Goal: Task Accomplishment & Management: Manage account settings

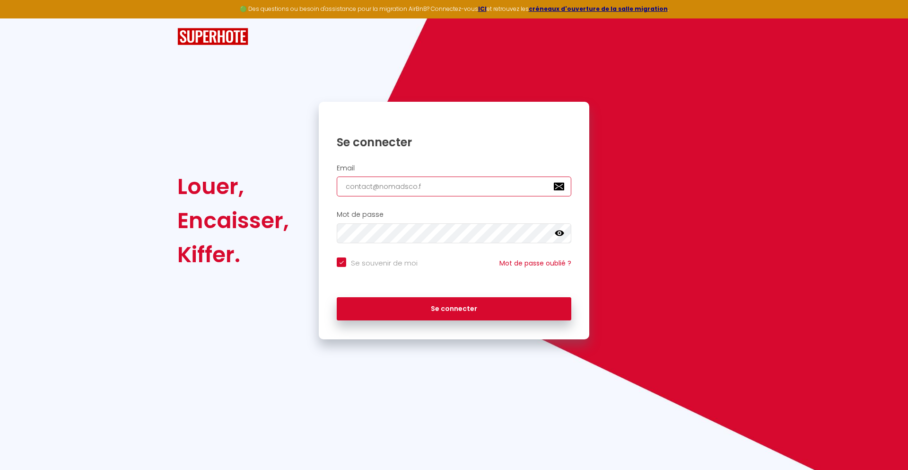
type input "[EMAIL_ADDRESS][DOMAIN_NAME]"
checkbox input "true"
type input "[EMAIL_ADDRESS][DOMAIN_NAME]"
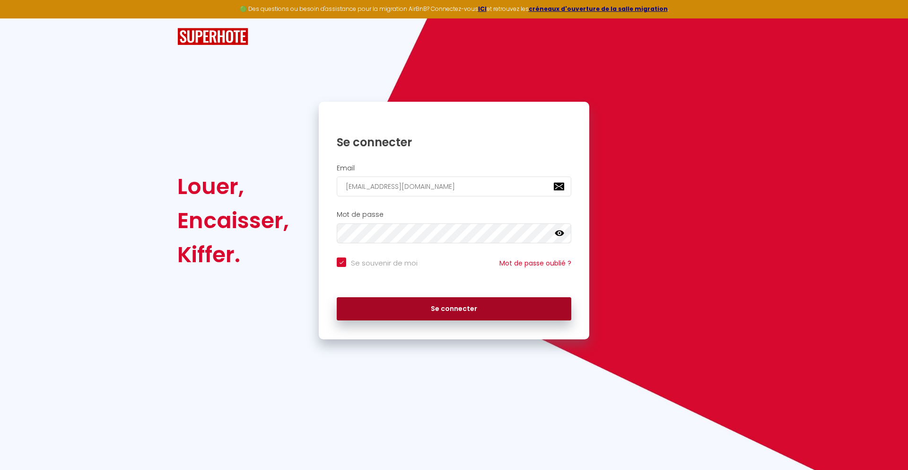
click at [454, 308] on button "Se connecter" at bounding box center [454, 309] width 235 height 24
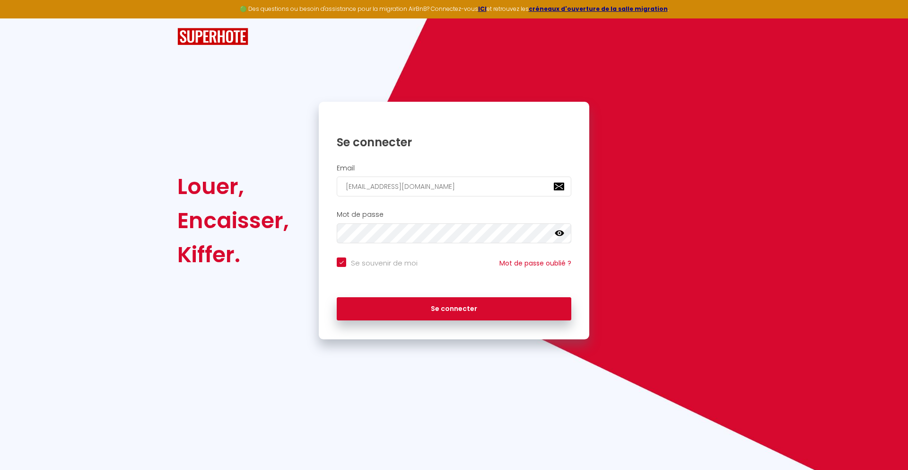
checkbox input "true"
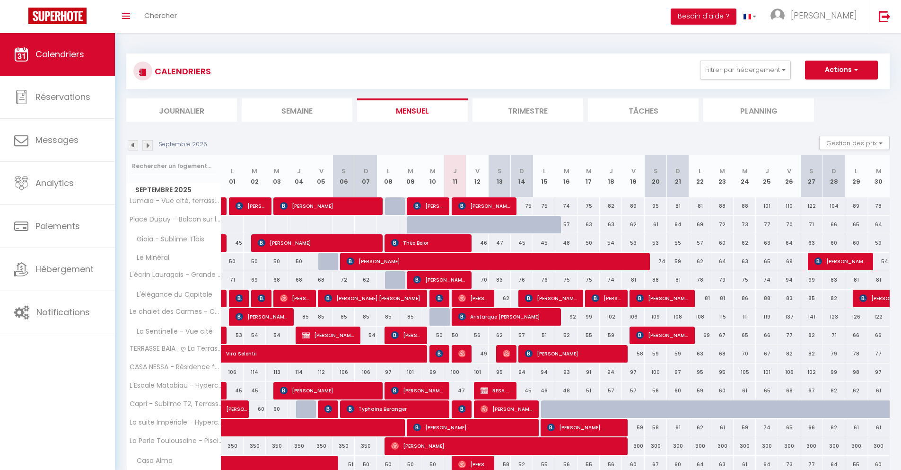
click at [182, 110] on li "Journalier" at bounding box center [181, 109] width 111 height 23
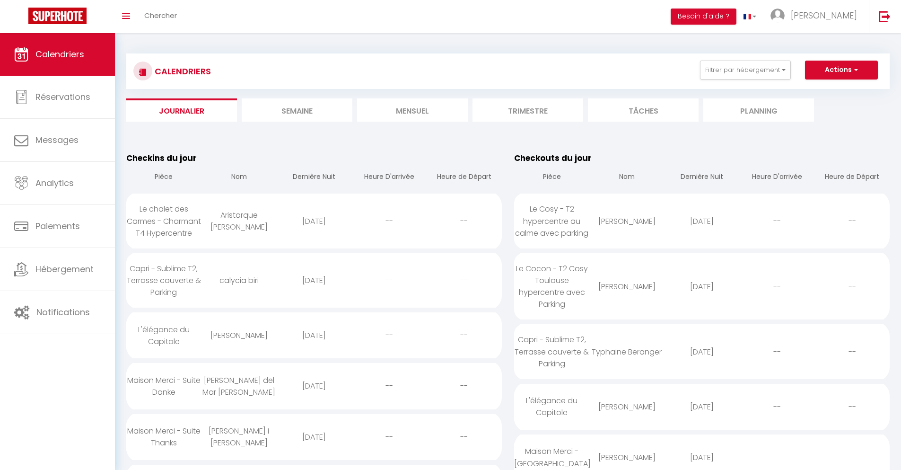
click at [702, 221] on div "[DATE]" at bounding box center [702, 221] width 75 height 31
select select "0"
select select "1"
select select
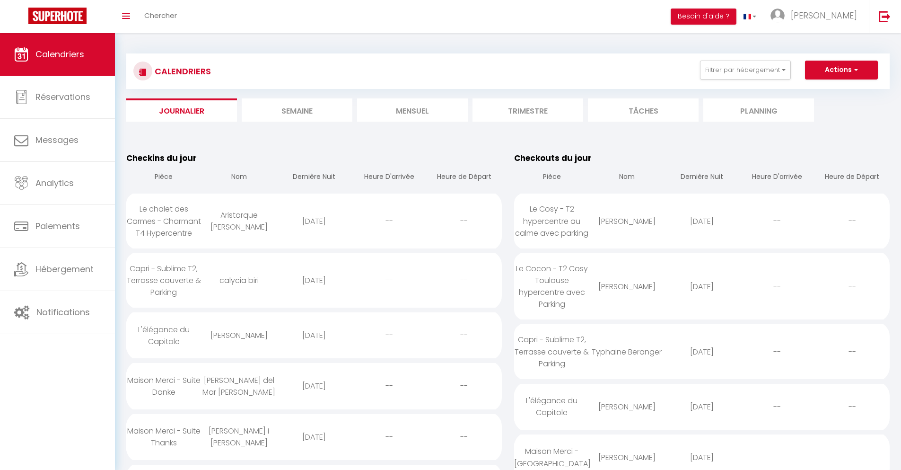
select select
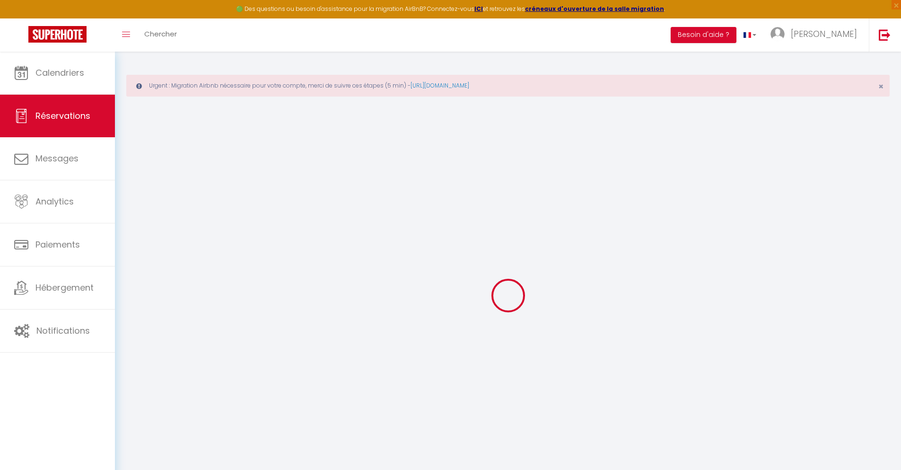
select select
checkbox input "false"
select select
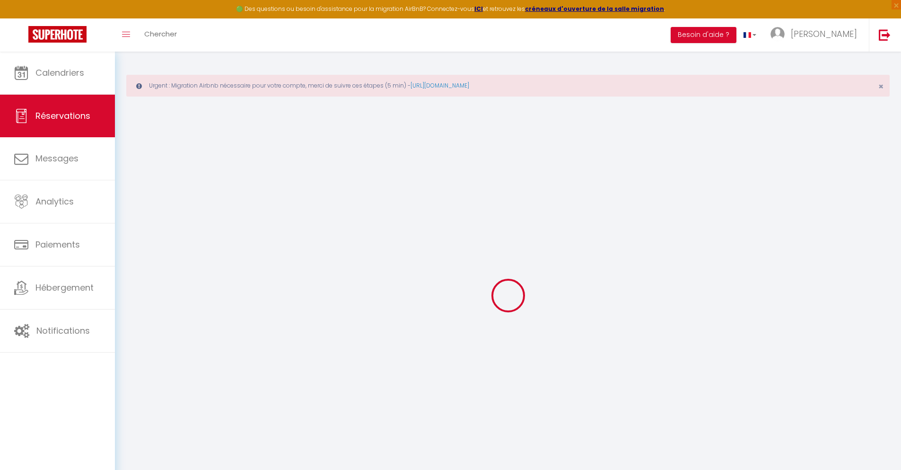
select select
checkbox input "false"
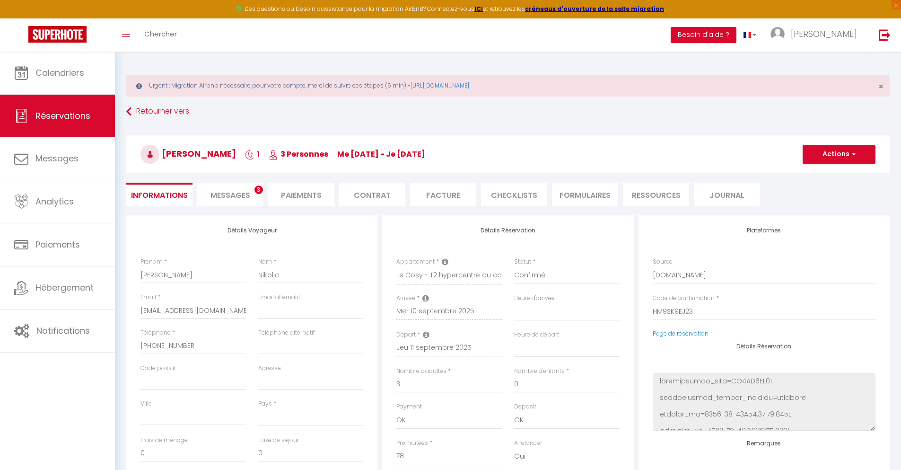
select select
type input "40"
type input "5.62"
select select
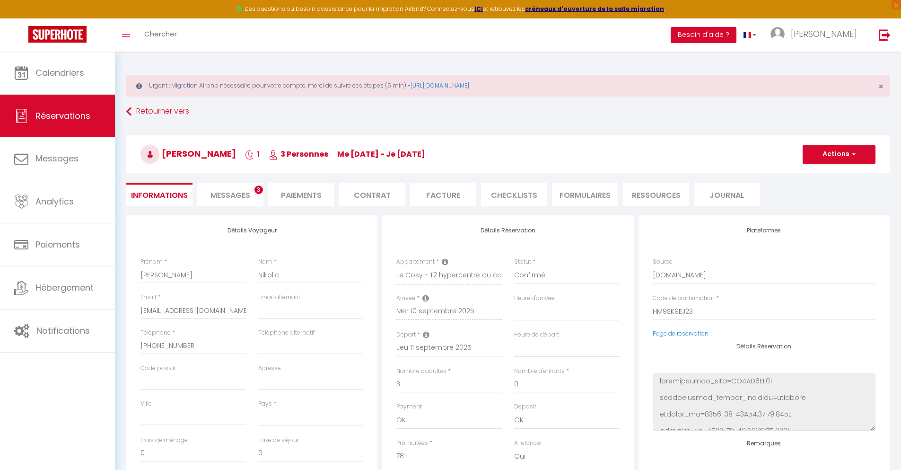
checkbox input "false"
select select
checkbox input "false"
select select
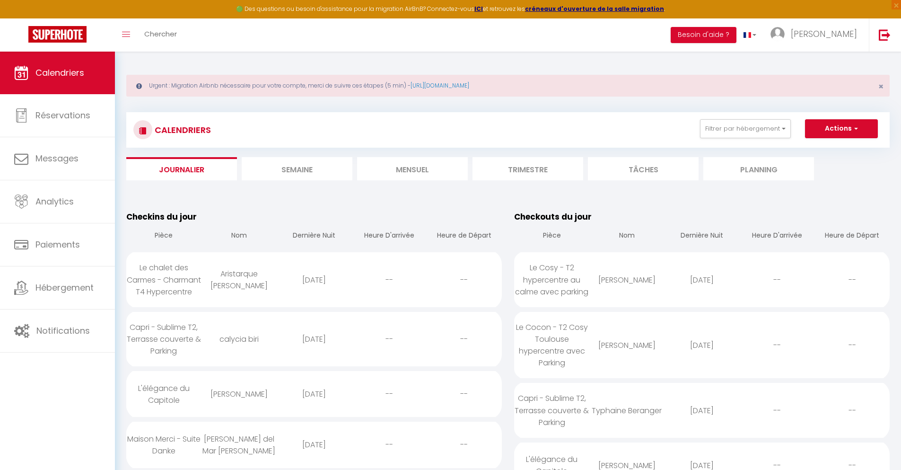
click at [702, 345] on div "[DATE]" at bounding box center [702, 345] width 75 height 31
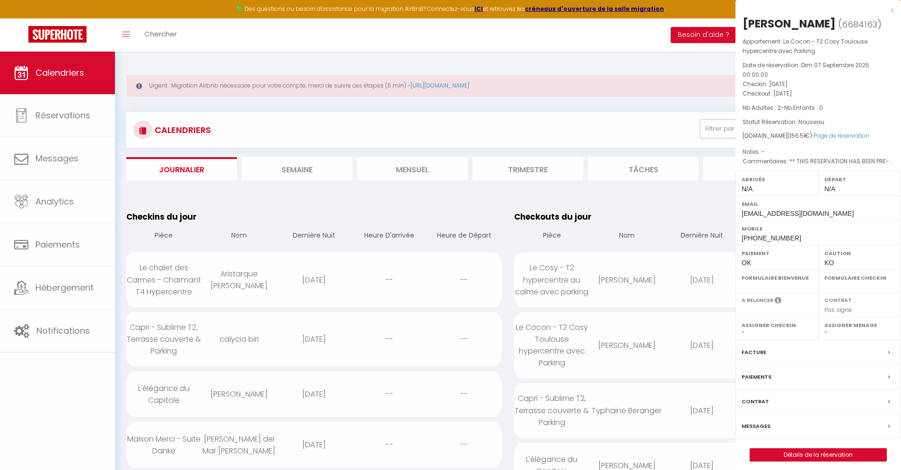
select select "0"
select select "1"
select select
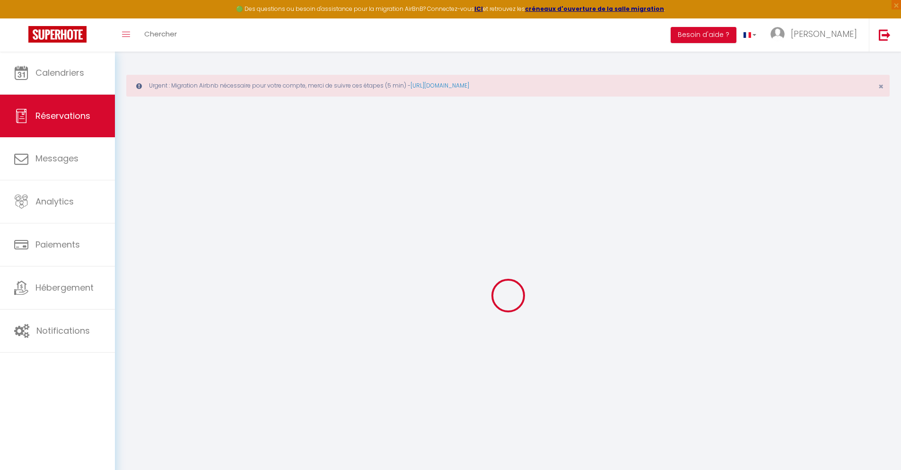
select select
checkbox input "false"
select select
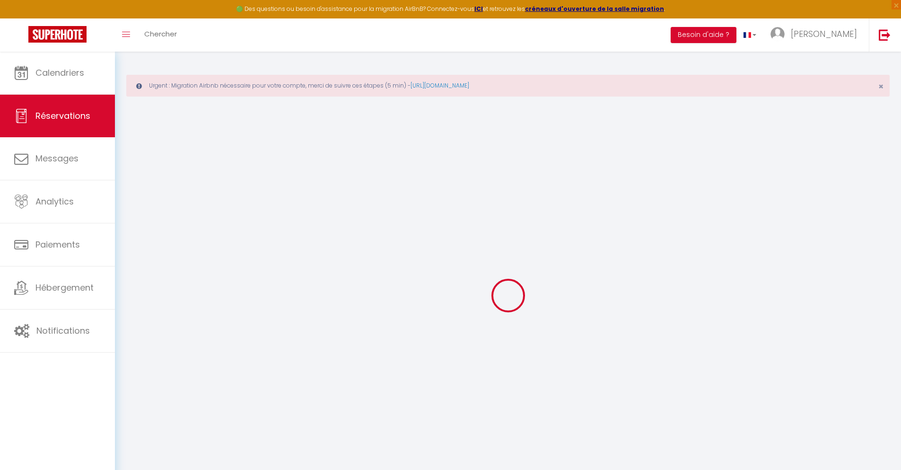
checkbox input "false"
type textarea "** THIS RESERVATION HAS BEEN PRE-PAID ** BOOKING NOTE : Payment charge is EUR 2…"
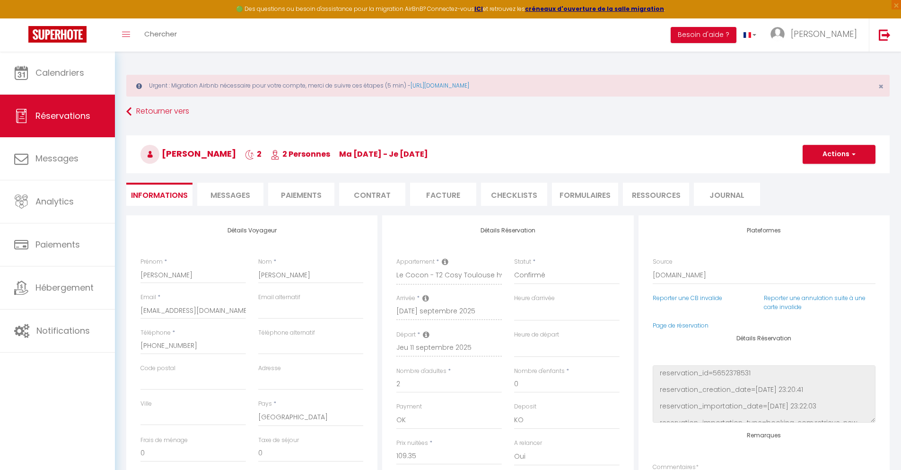
type input "40"
type input "7.16"
select select
checkbox input "false"
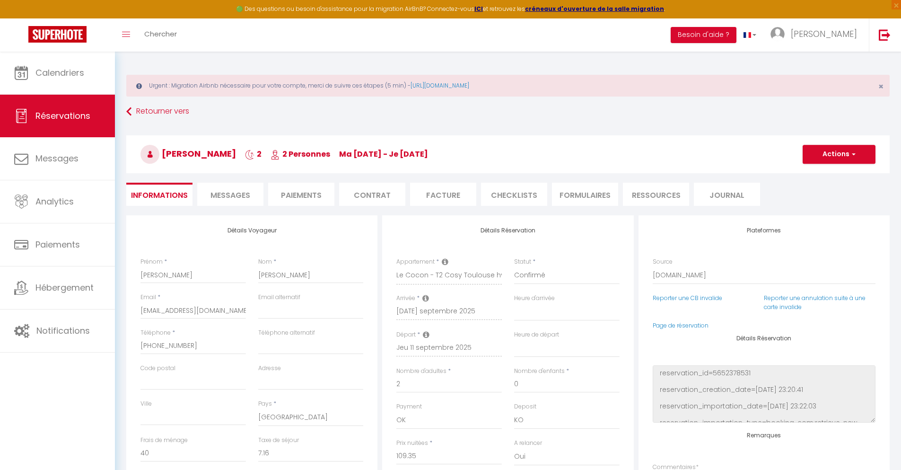
select select
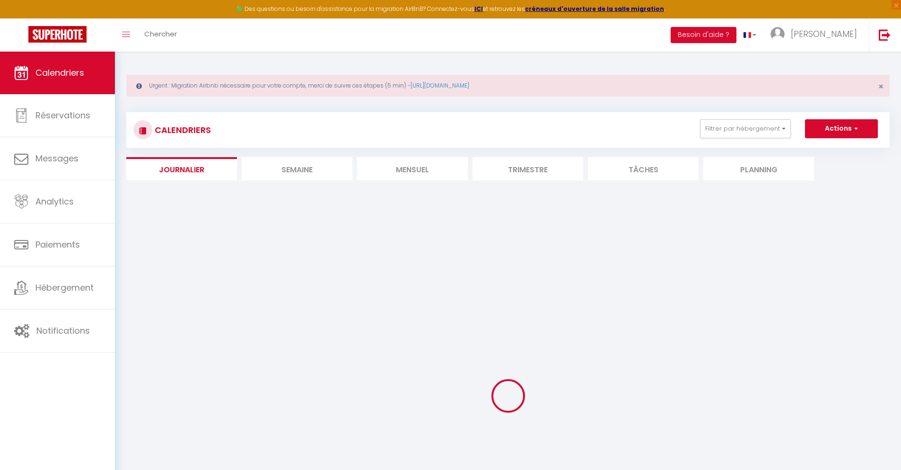
select select
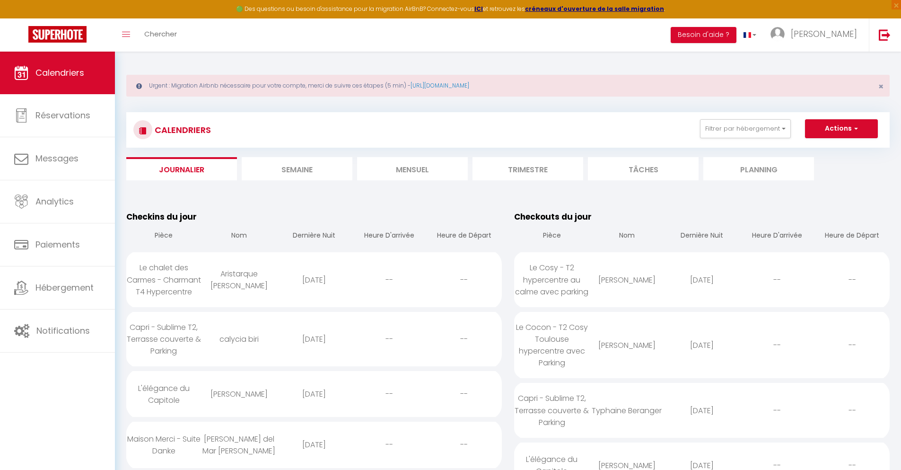
click at [702, 410] on div "[DATE]" at bounding box center [702, 410] width 75 height 31
select select "0"
select select "1"
select select
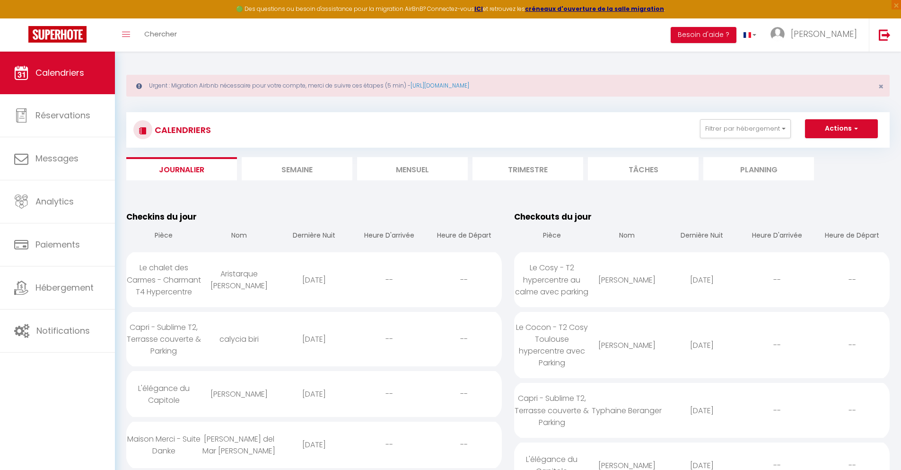
select select
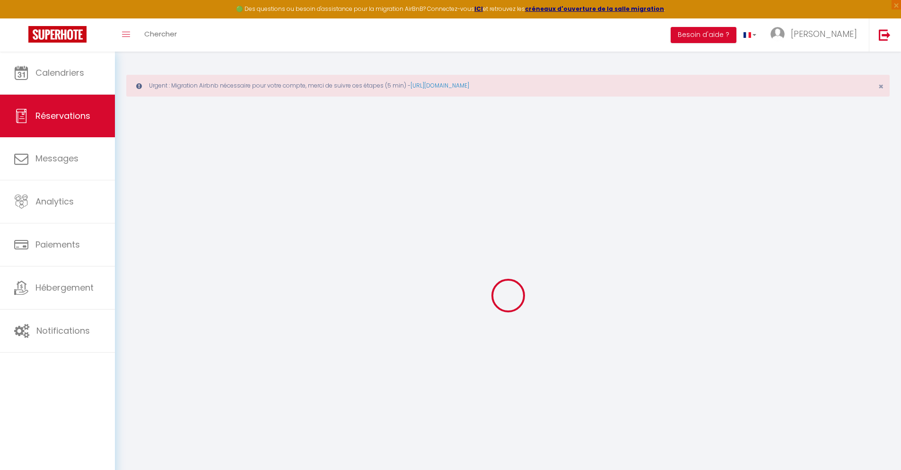
type input "Typhaine"
type input "Beranger"
type input "[EMAIL_ADDRESS][DOMAIN_NAME]"
type input "[PHONE_NUMBER]"
type input "."
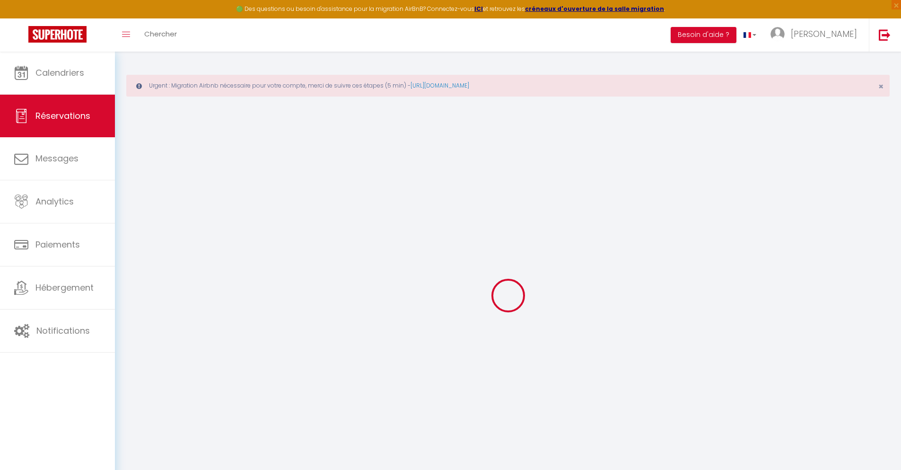
select select "FR"
type input "56"
type input "4.87"
select select "34845"
select select "1"
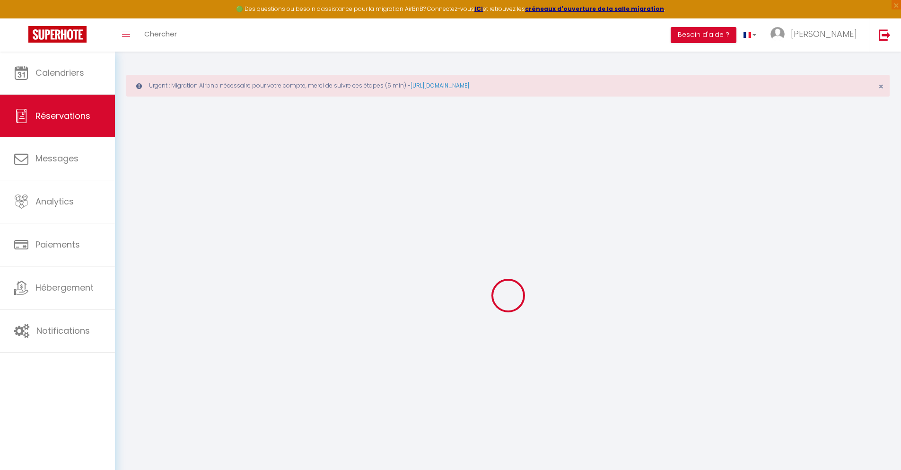
select select
type input "1"
select select "12"
select select
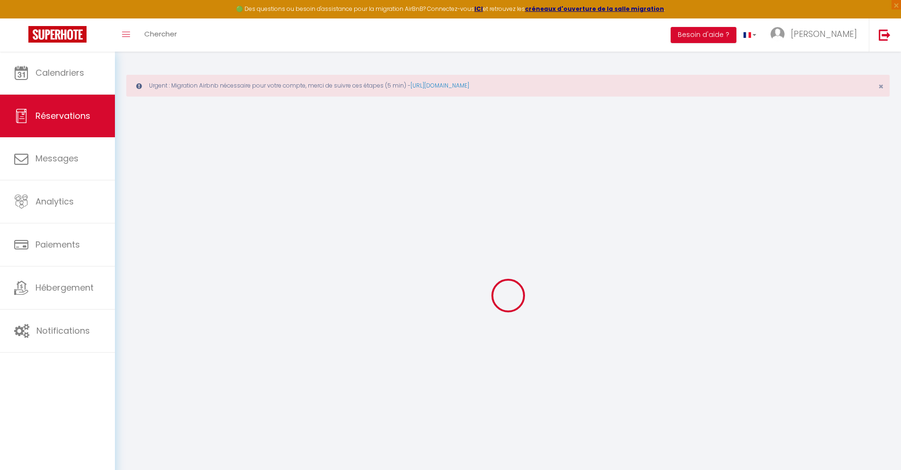
type input "287.39"
checkbox input "false"
type input "0"
select select "2"
type input "0"
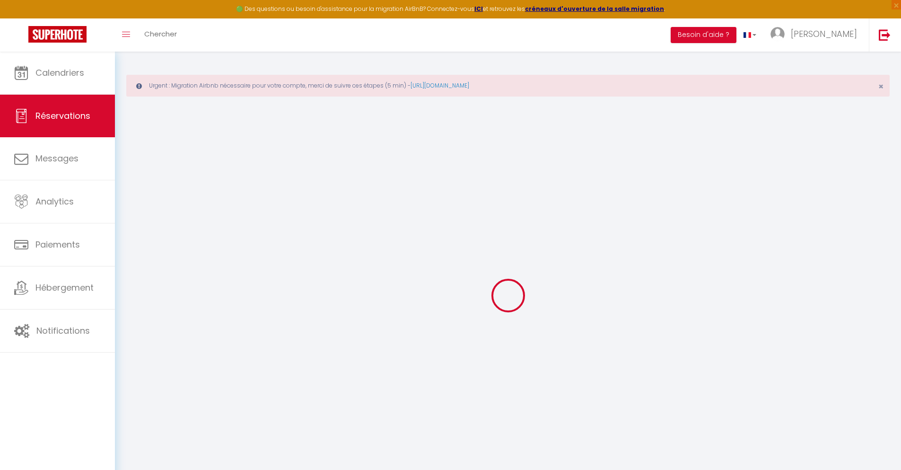
type input "0"
select select
select select "14"
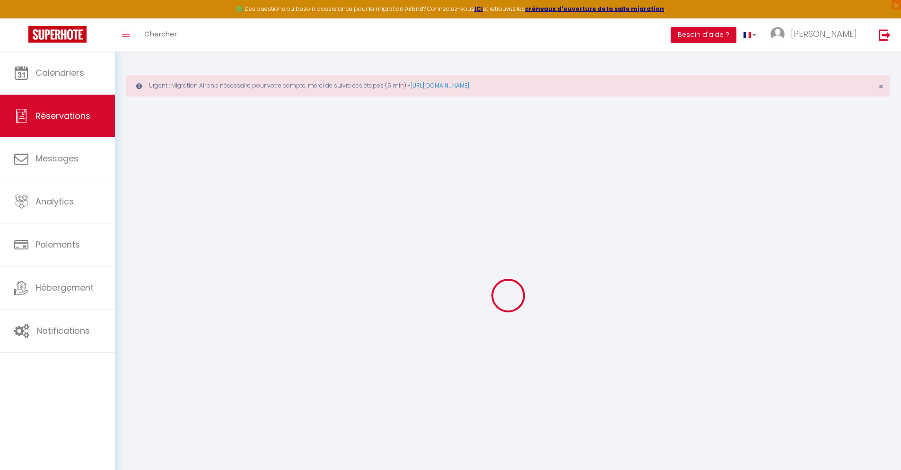
checkbox input "false"
select select
checkbox input "false"
select select
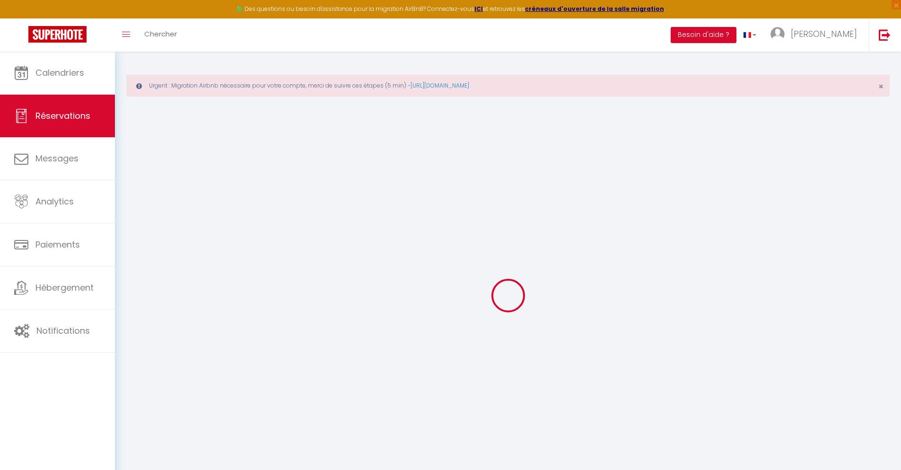
select select
checkbox input "false"
type textarea "** THIS RESERVATION HAS BEEN PRE-PAID ** BOOKING NOTE : Payment charge is EUR 4…"
type input "42"
type input "18.81"
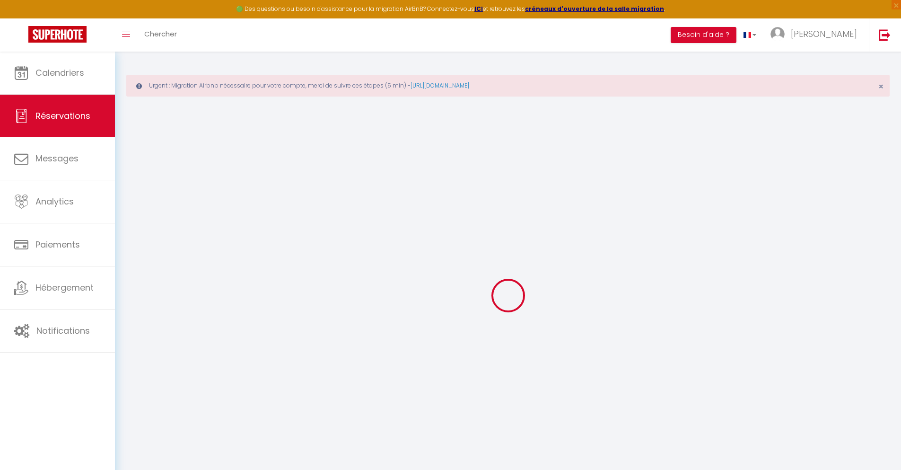
select select
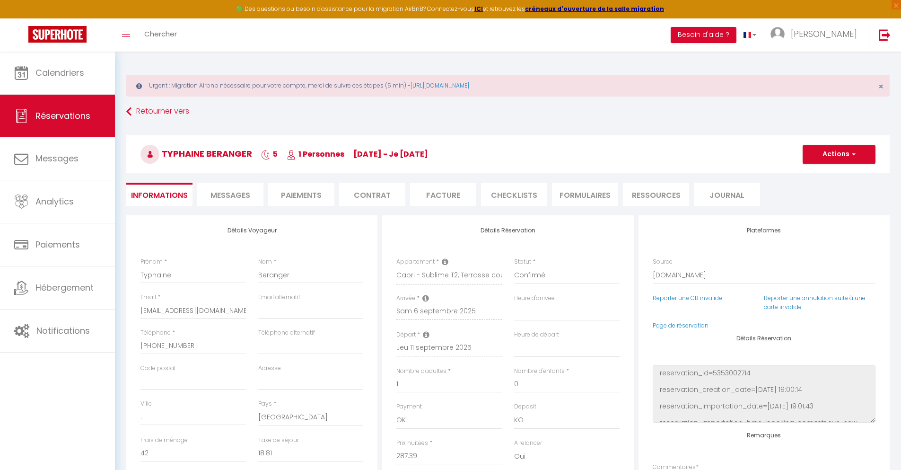
checkbox input "false"
select select
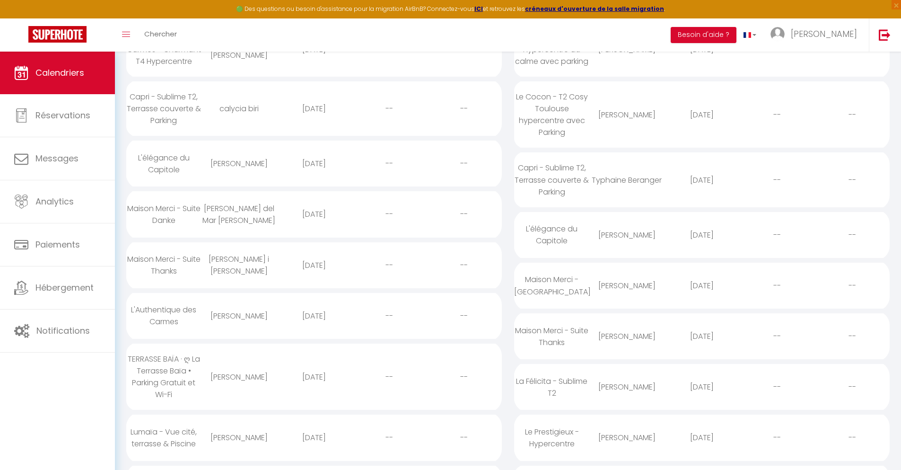
scroll to position [21, 0]
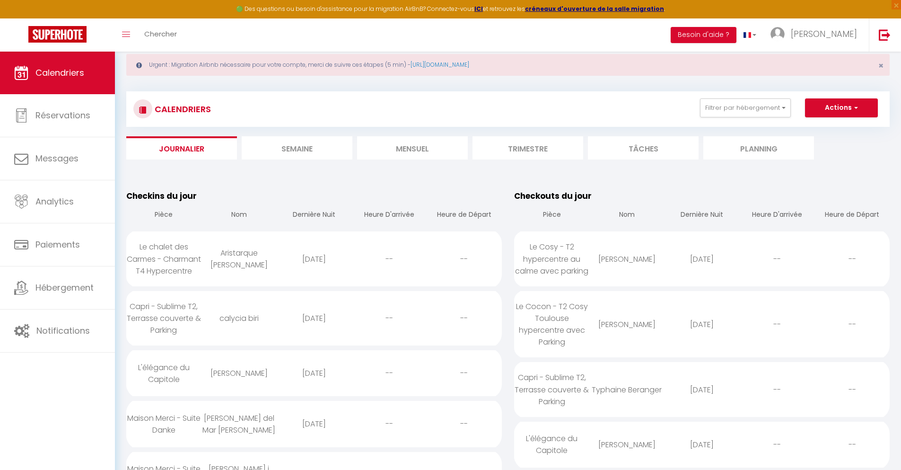
click at [702, 444] on div "[DATE]" at bounding box center [702, 444] width 75 height 31
select select "0"
select select "1"
select select
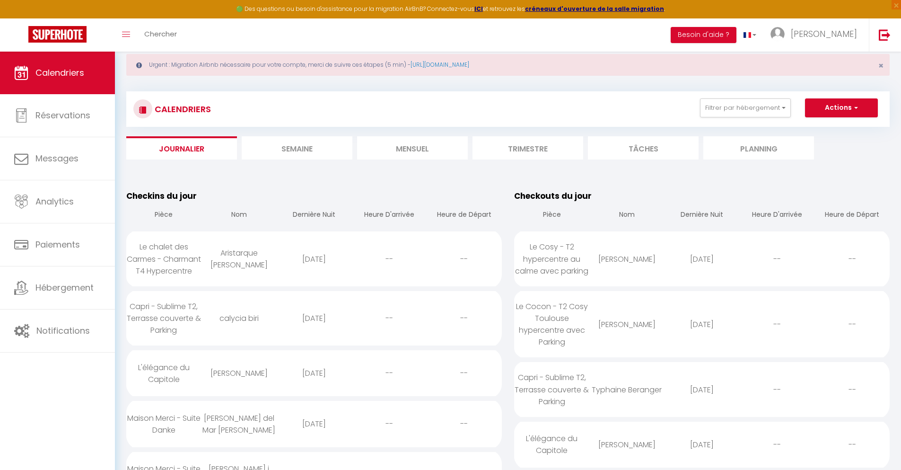
select select
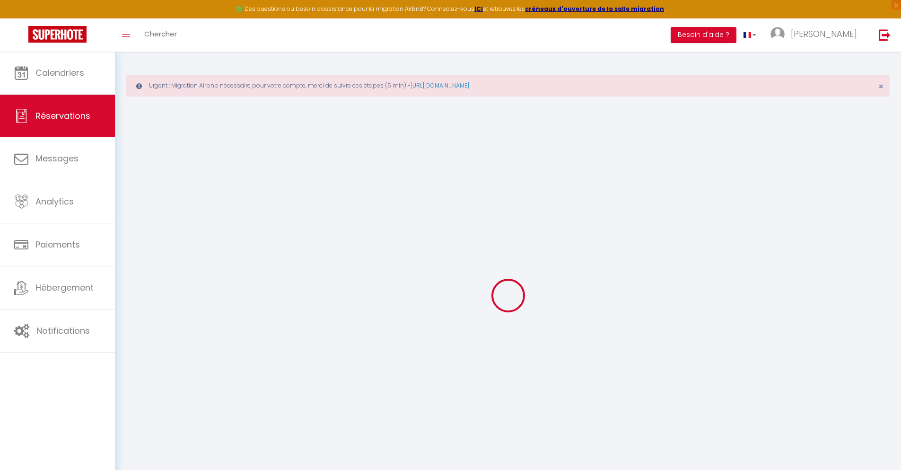
select select
checkbox input "false"
select select
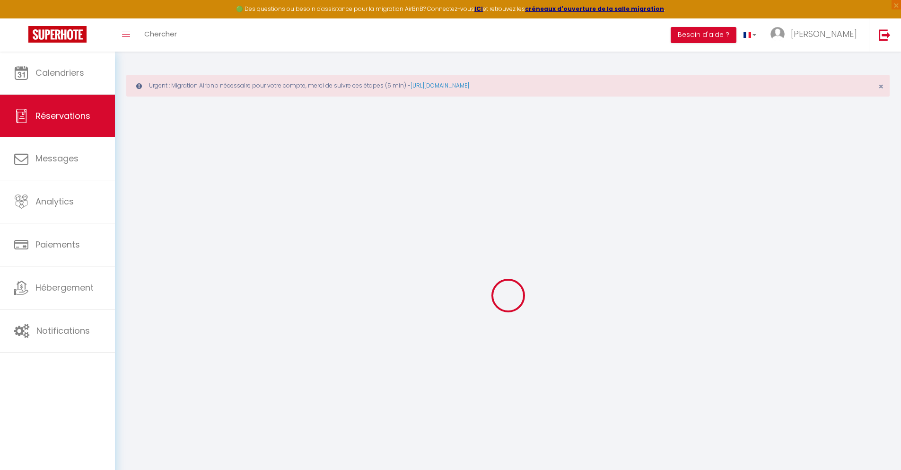
checkbox input "false"
type textarea "** THIS RESERVATION HAS BEEN PRE-PAID ** Approximate time of arrival: between 1…"
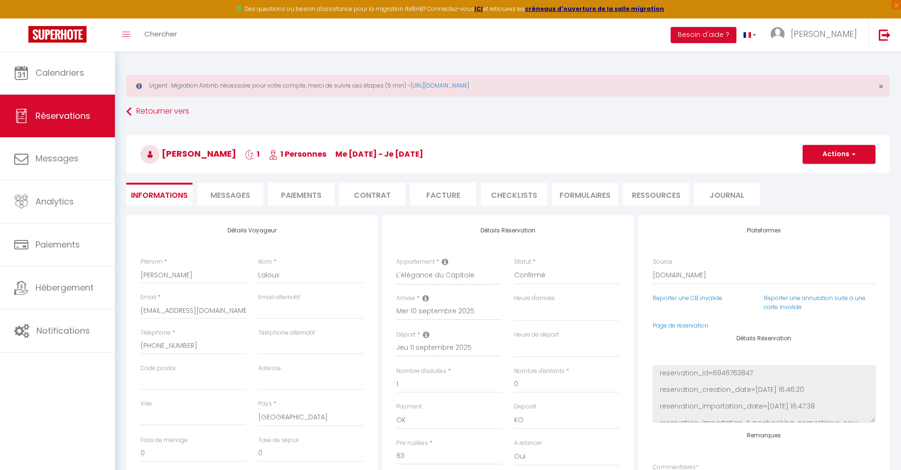
type input "40"
type input "4.12"
select select
checkbox input "false"
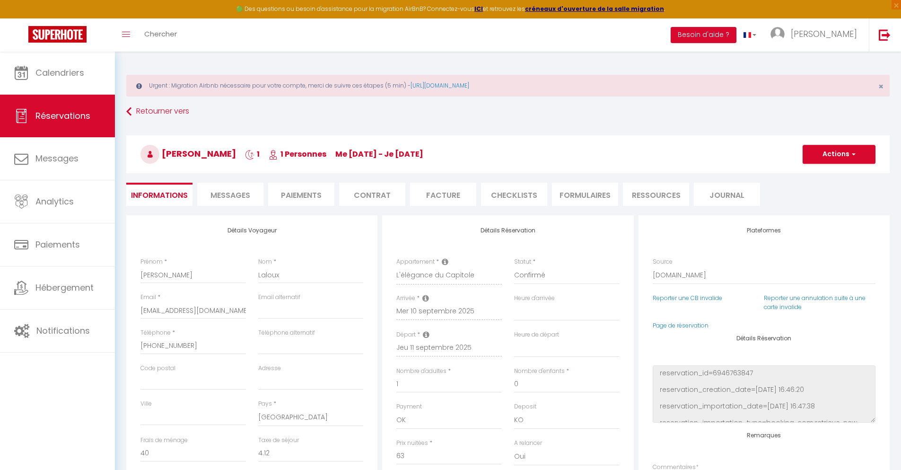
select select
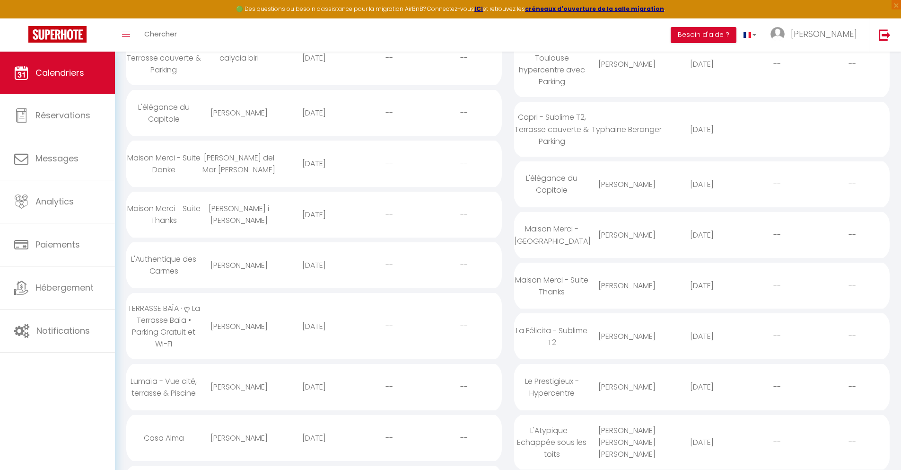
scroll to position [71, 0]
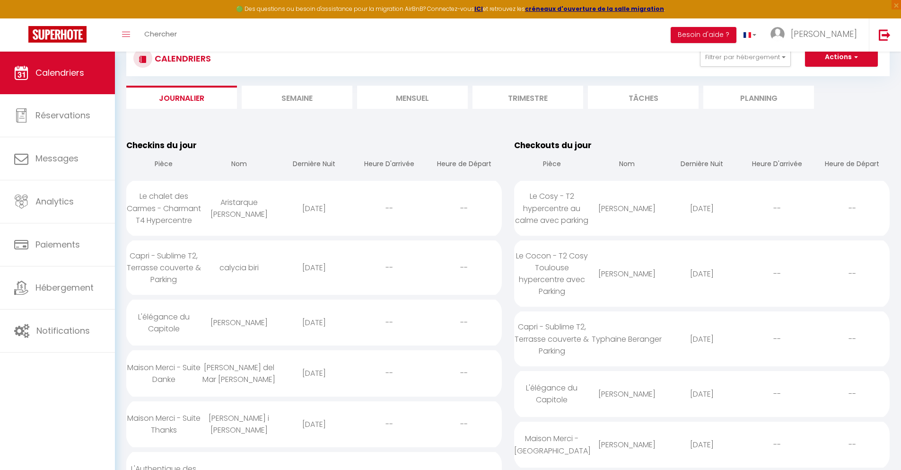
click at [702, 444] on div "[DATE]" at bounding box center [702, 444] width 75 height 31
select select "0"
select select "1"
select select
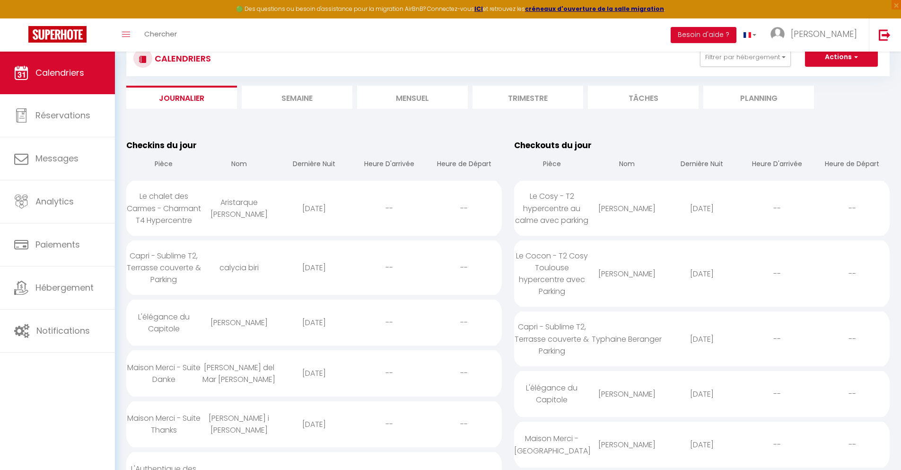
select select
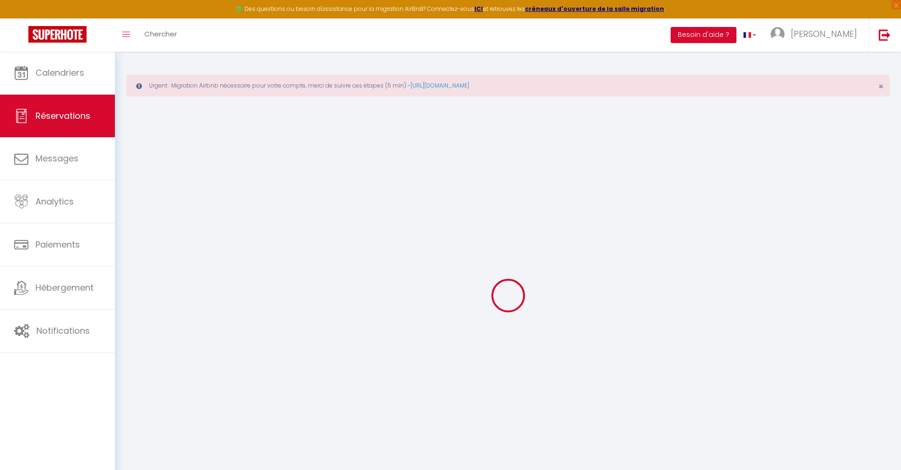
type input "[PERSON_NAME]"
type input "Nastase"
type input "[EMAIL_ADDRESS][DOMAIN_NAME]"
type input "[PHONE_NUMBER]"
select select "RO"
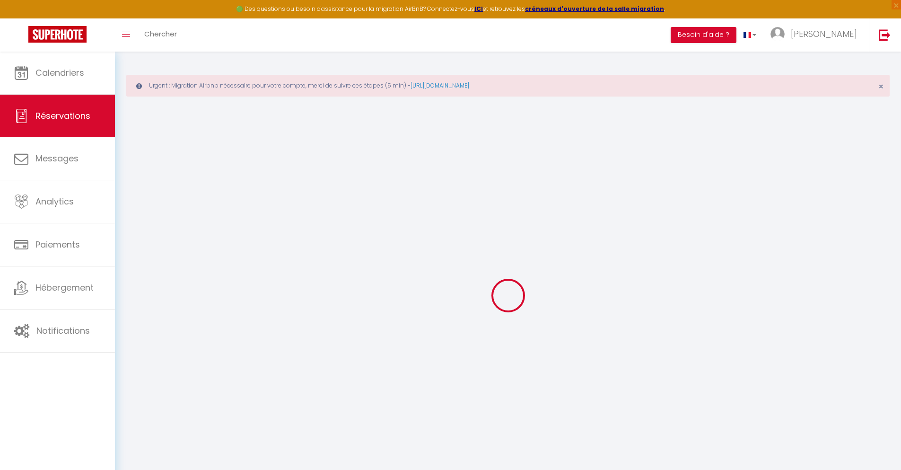
type input "17.95"
type input "1.55"
select select "36907"
select select "1"
select select
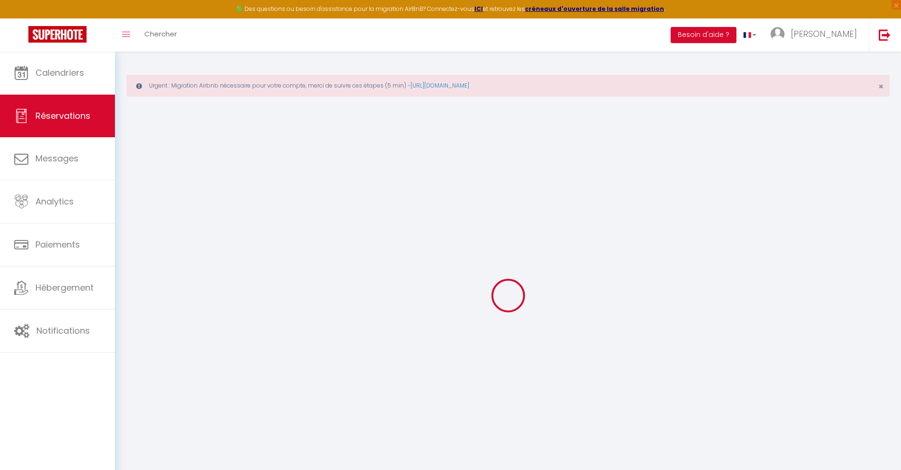
select select
type input "2"
select select "12"
select select
type input "75.6"
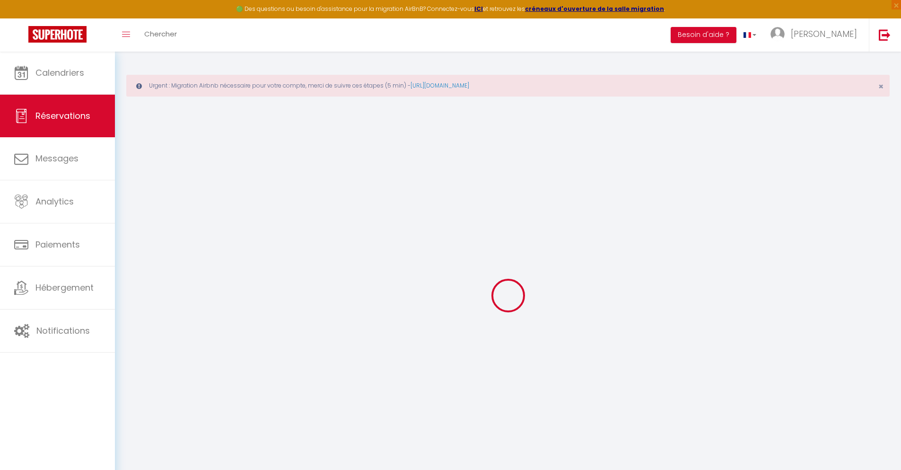
checkbox input "false"
type input "0"
select select "2"
type input "0"
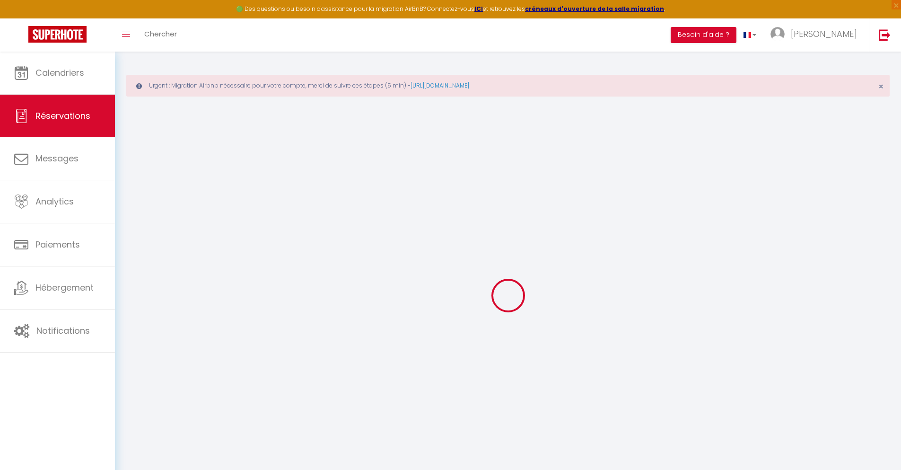
type input "0"
select select
select select "14"
checkbox input "false"
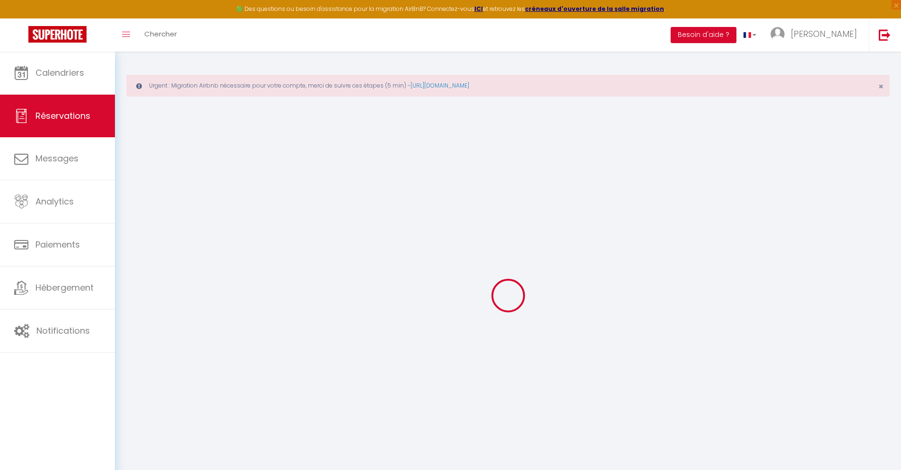
select select
checkbox input "false"
select select
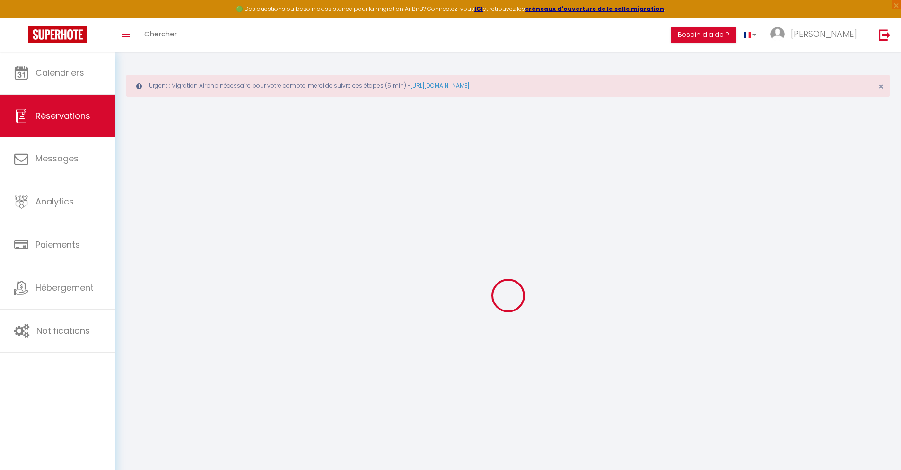
checkbox input "false"
type textarea "** THIS RESERVATION HAS BEEN PRE-PAID ** BOOKING NOTE : Payment charge is EUR 1…"
type input "30"
type input "4.95"
select select
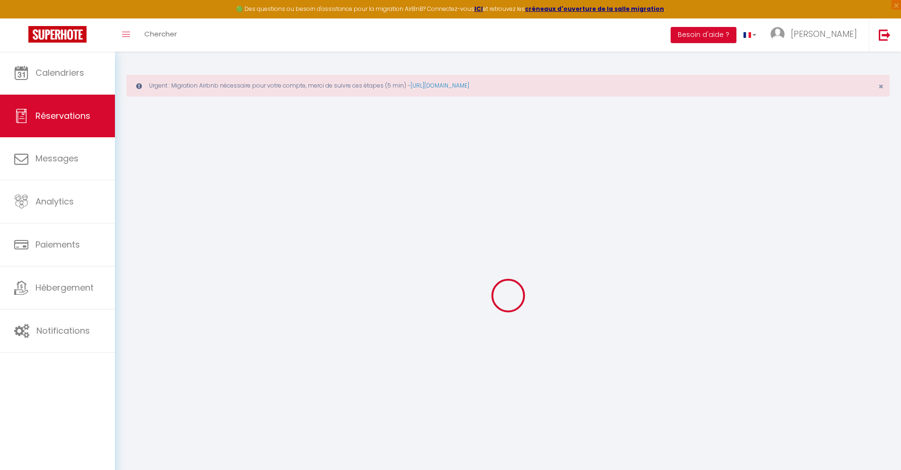
select select
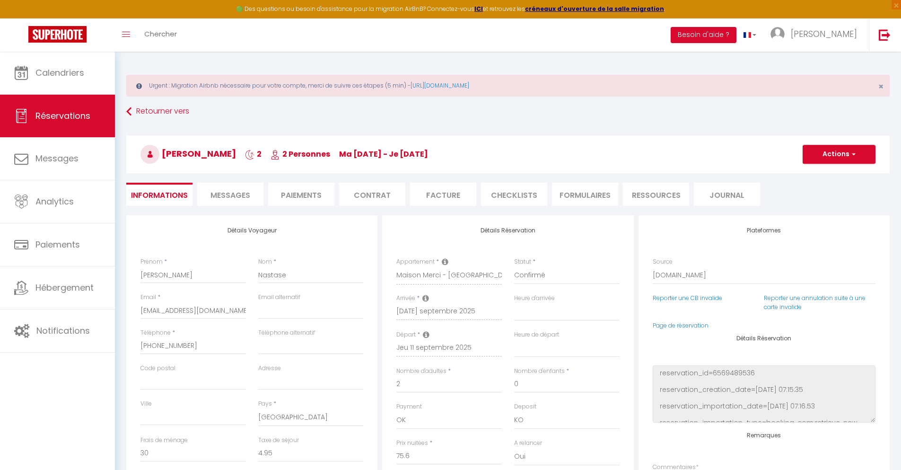
checkbox input "false"
select select
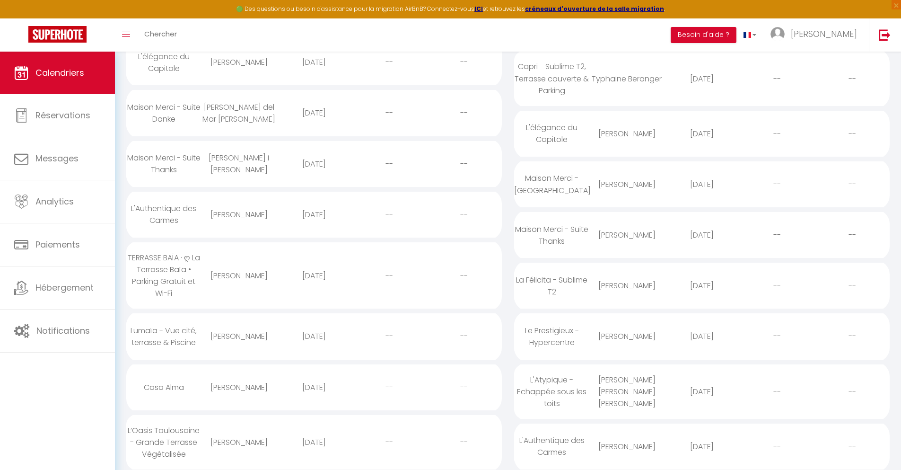
scroll to position [122, 0]
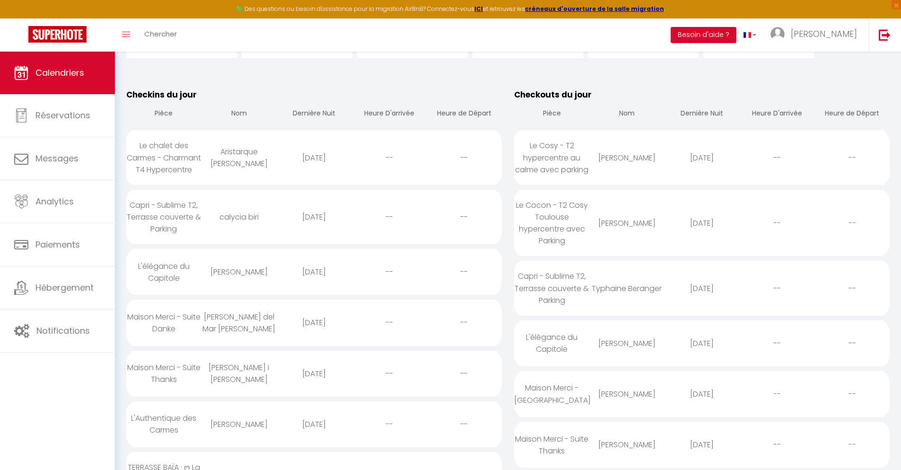
click at [702, 444] on div "[DATE]" at bounding box center [702, 444] width 75 height 31
select select "0"
select select "1"
select select
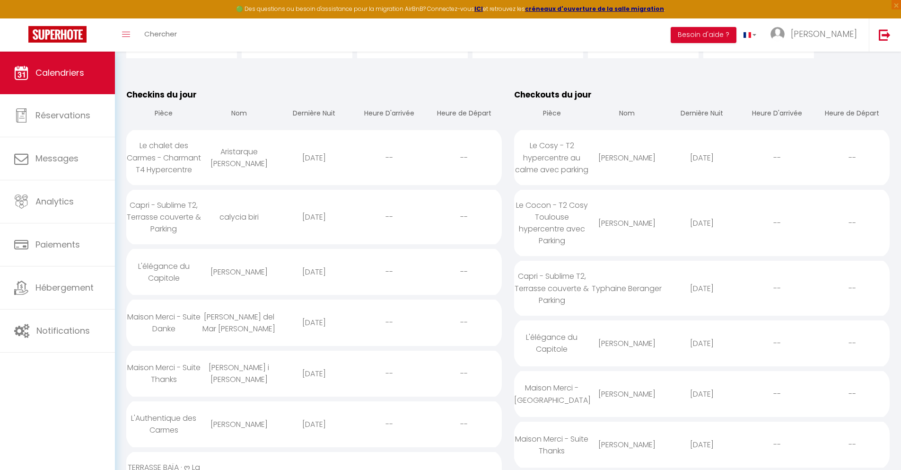
select select
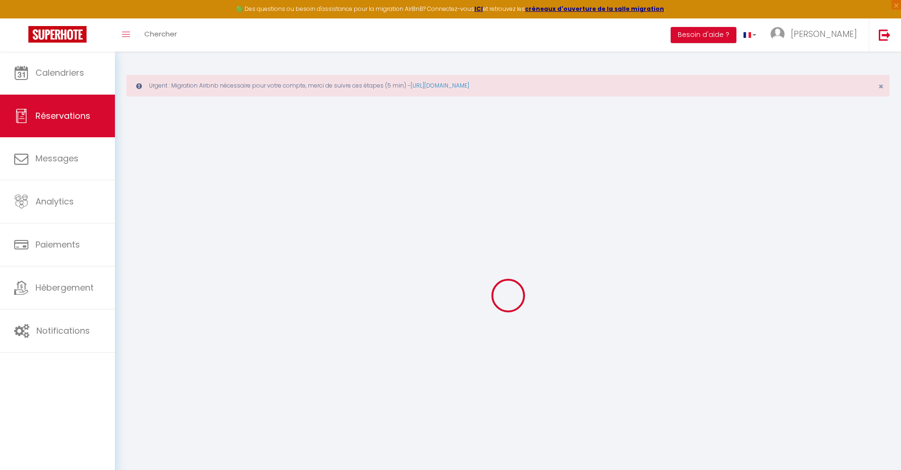
select select
checkbox input "false"
type textarea "** THIS RESERVATION HAS BEEN PRE-PAID ** BOOKING NOTE : Payment charge is EUR 1…"
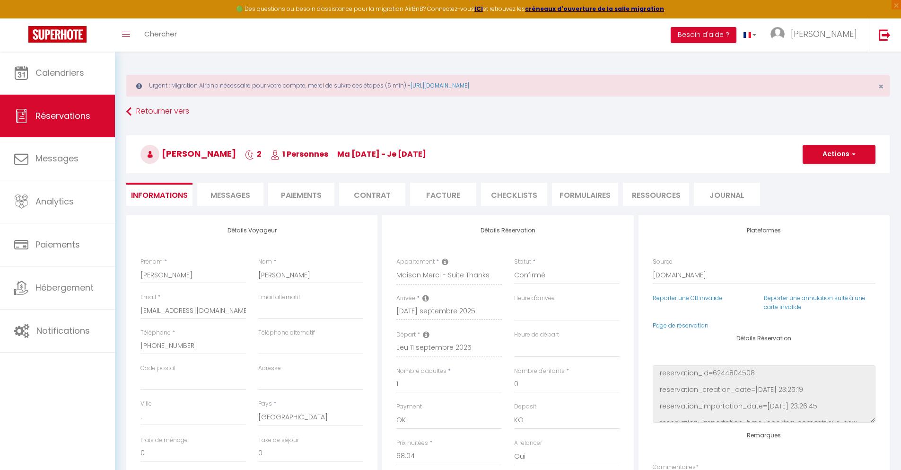
type input "30"
type input "4.45"
select select
checkbox input "false"
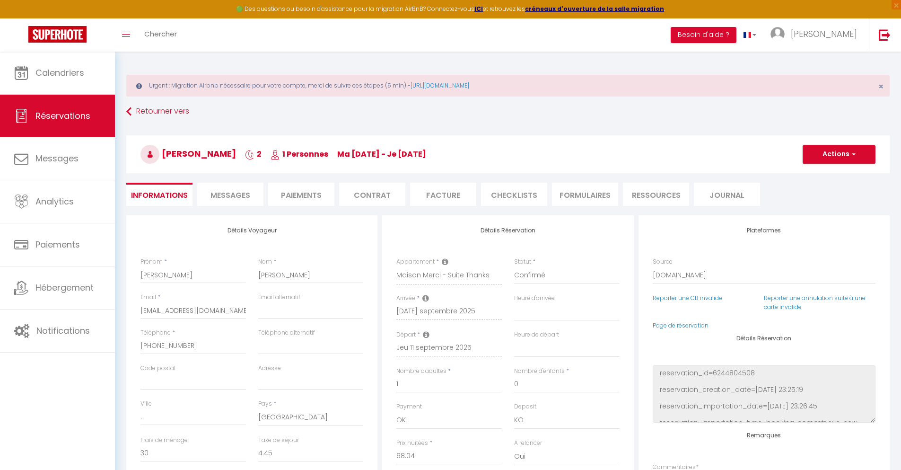
select select
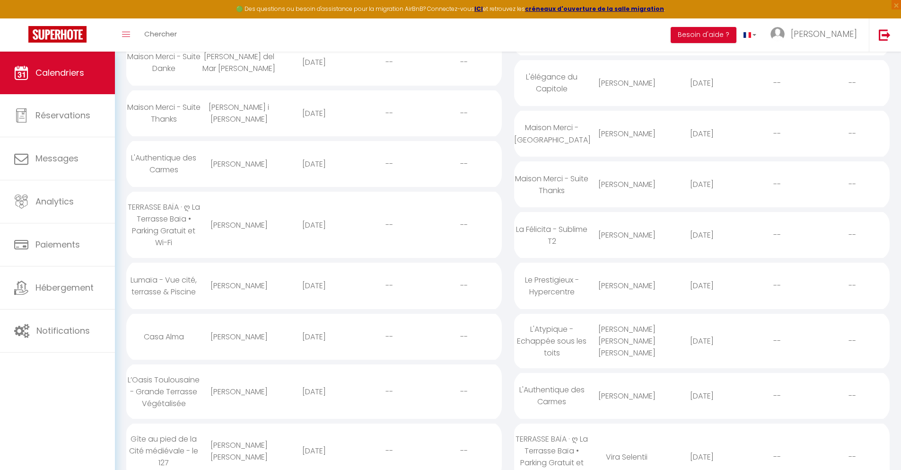
scroll to position [173, 0]
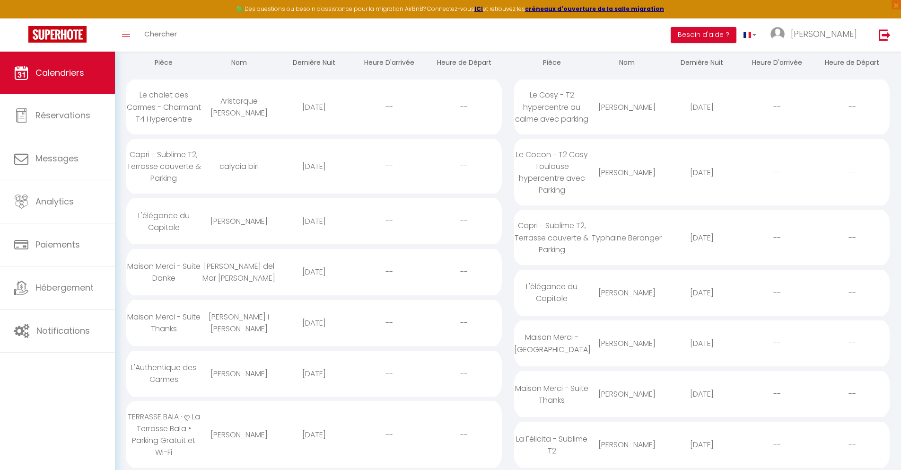
click at [702, 444] on div "[DATE]" at bounding box center [702, 444] width 75 height 31
select select "0"
select select "1"
select select
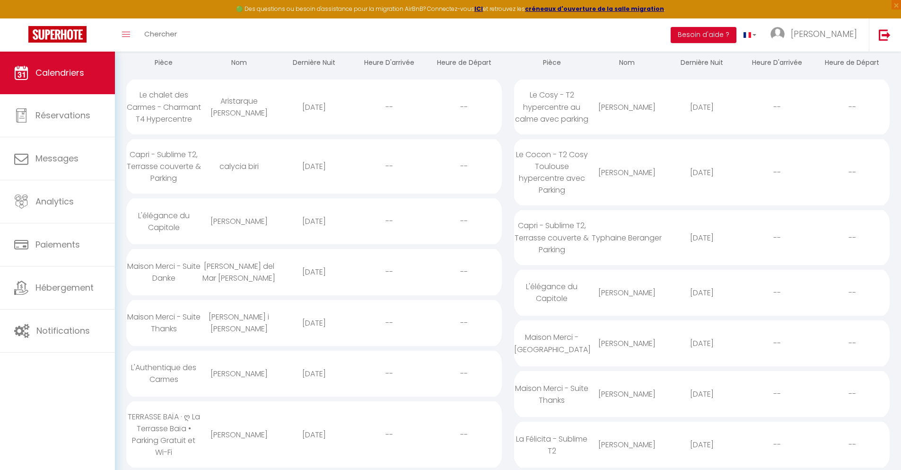
select select
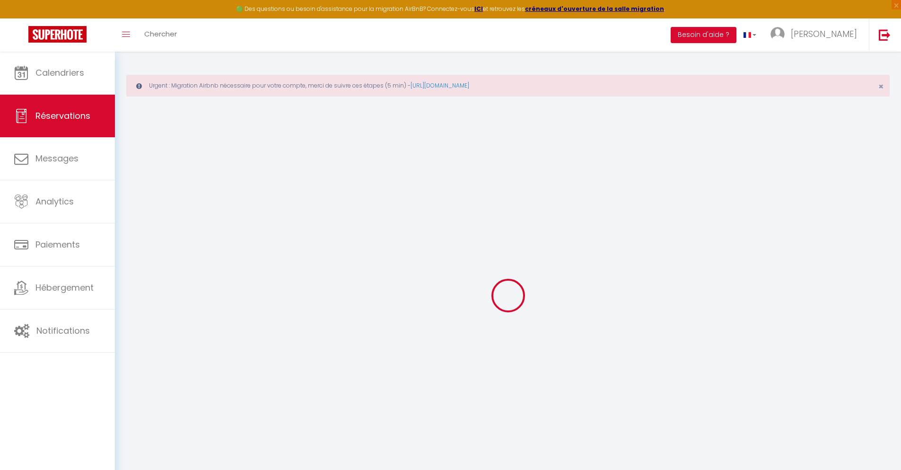
select select
checkbox input "false"
select select
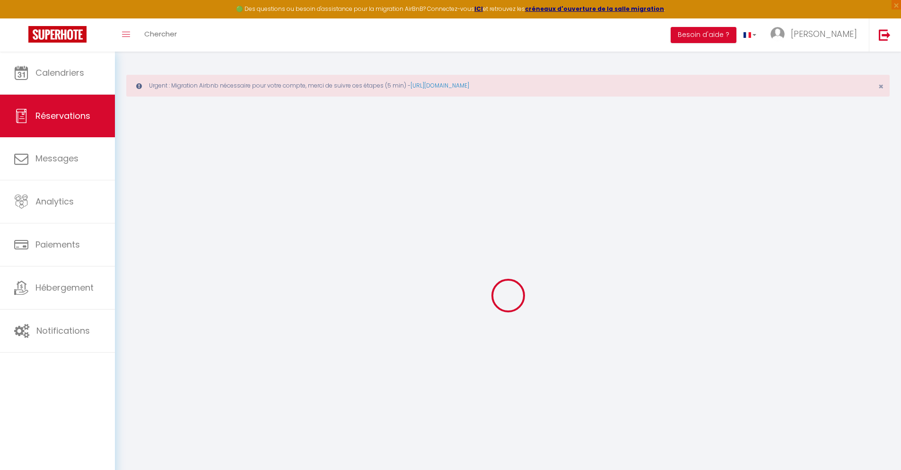
checkbox input "false"
type textarea "** THIS RESERVATION HAS BEEN PRE-PAID ** BOOKING NOTE : Payment charge is EUR 2…"
type input "40"
type input "9.23"
select select
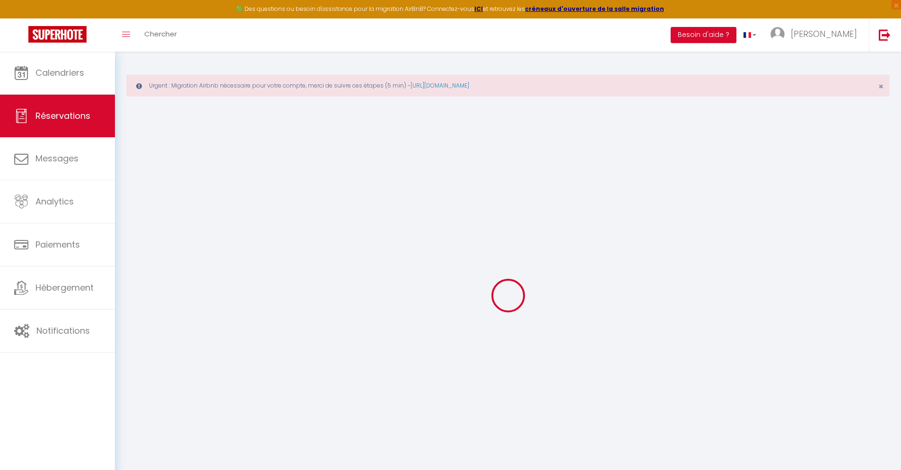
select select
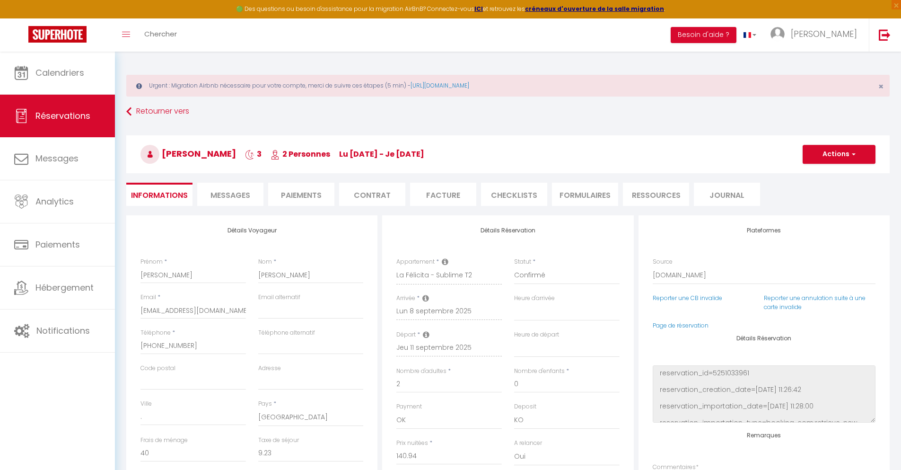
checkbox input "false"
select select
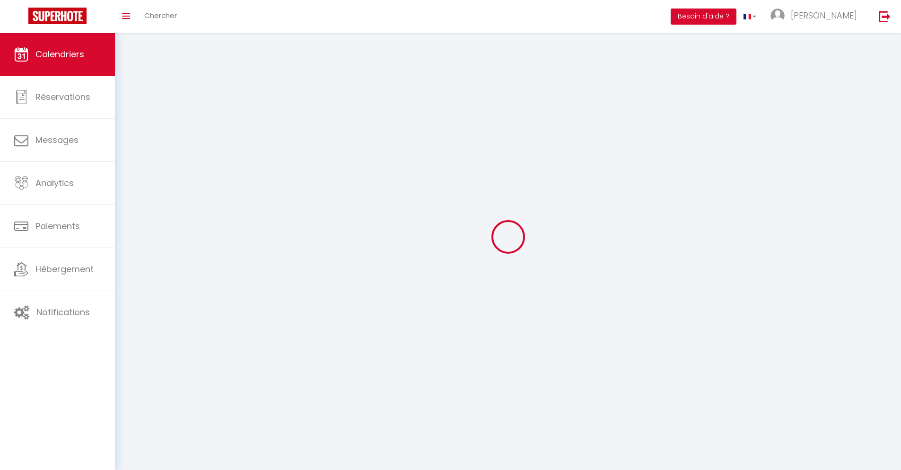
scroll to position [52, 0]
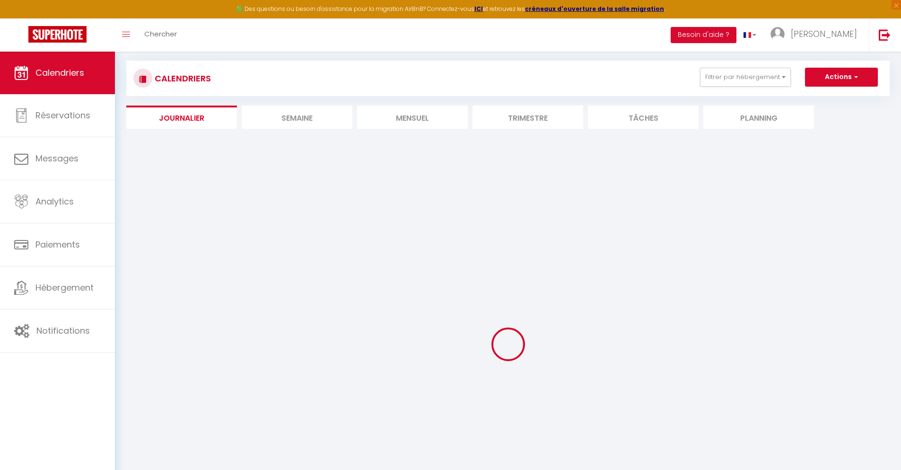
select select
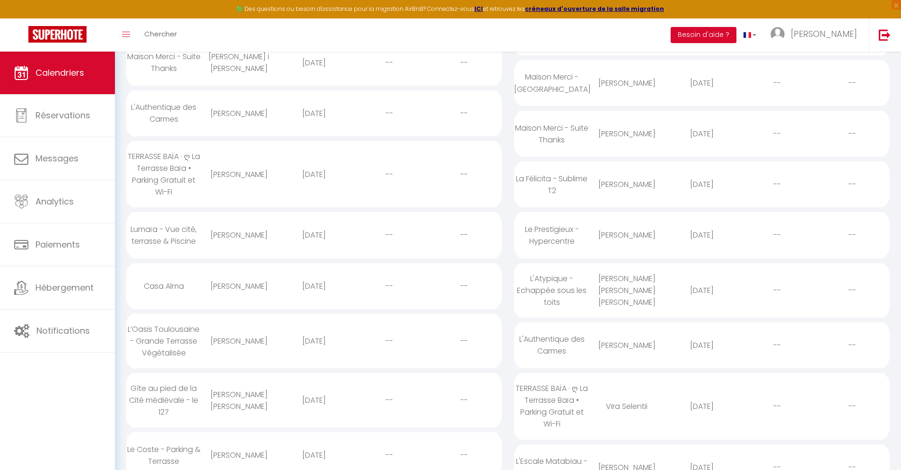
scroll to position [224, 0]
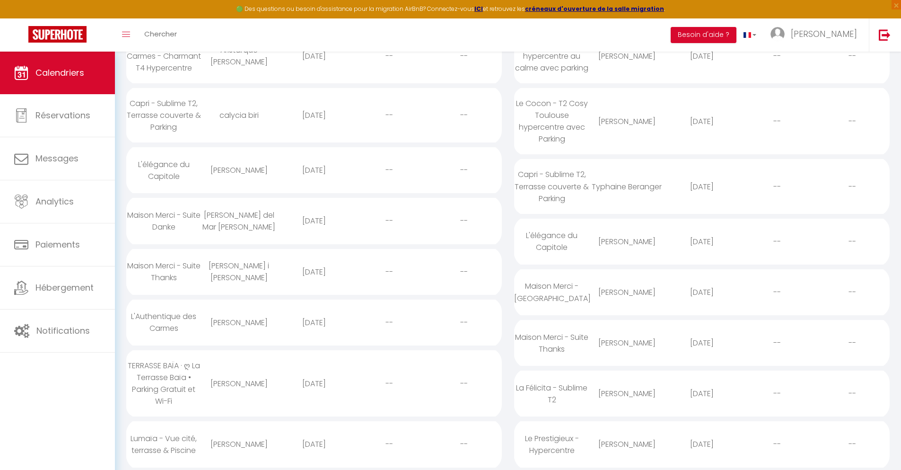
click at [702, 444] on div "[DATE]" at bounding box center [702, 444] width 75 height 31
select select "0"
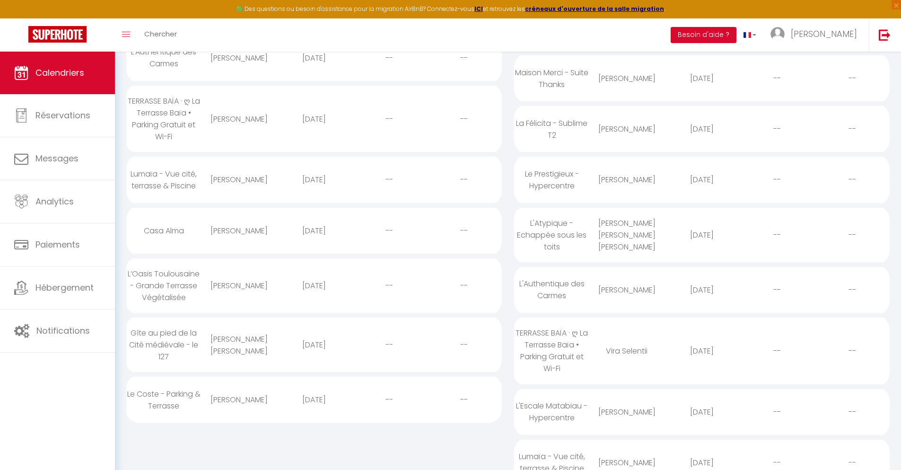
scroll to position [283, 0]
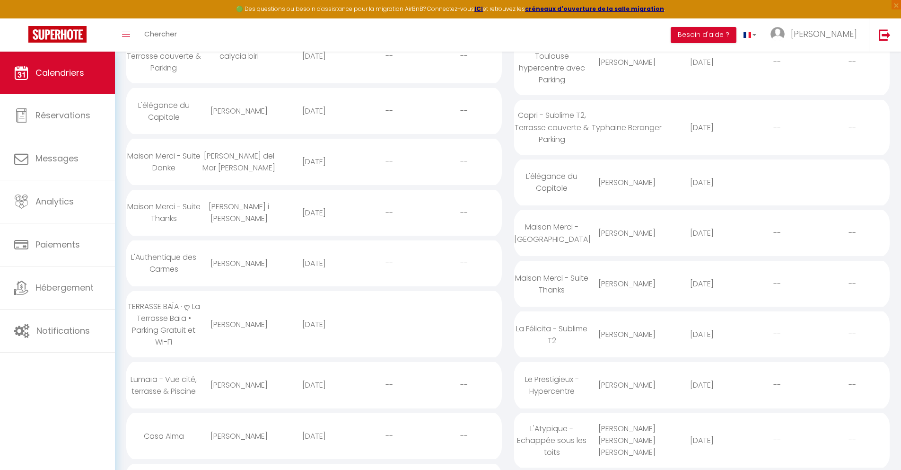
click at [702, 440] on div "[DATE]" at bounding box center [702, 440] width 75 height 31
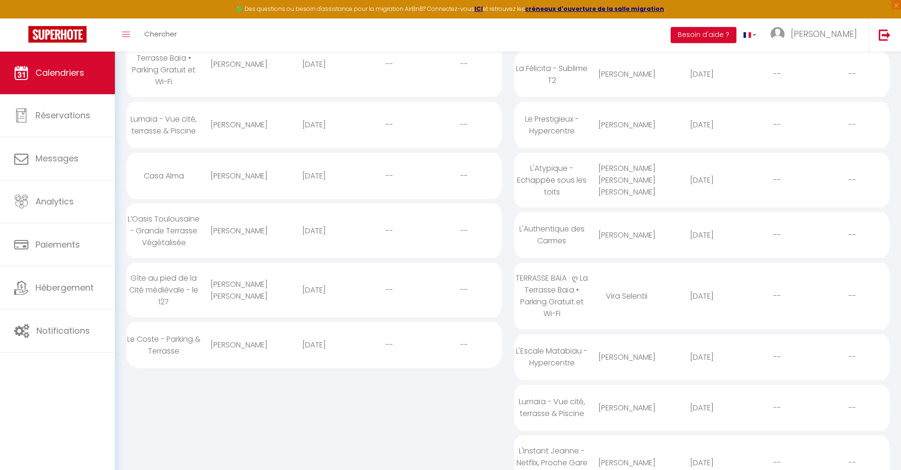
scroll to position [333, 0]
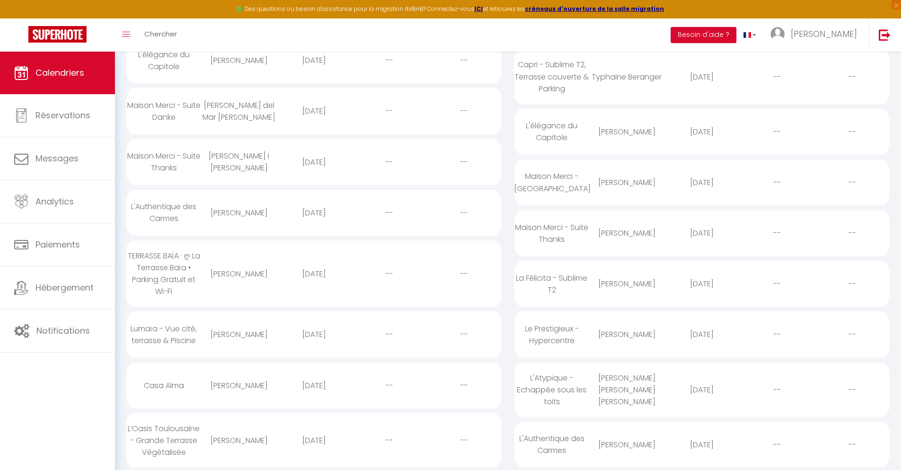
click at [702, 444] on div "[DATE]" at bounding box center [702, 444] width 75 height 31
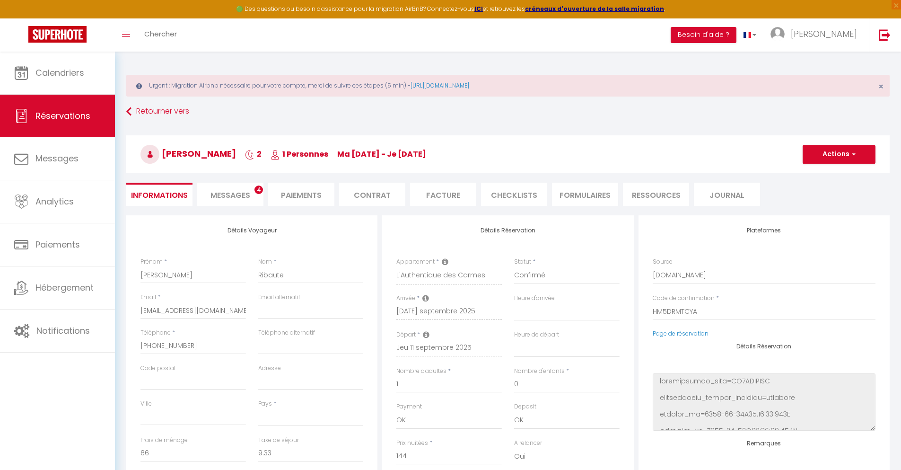
scroll to position [52, 0]
